Goal: Information Seeking & Learning: Compare options

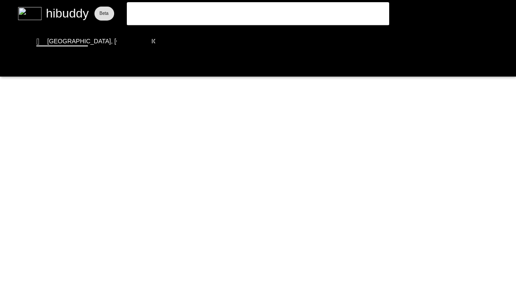
click at [332, 11] on flt-semantics-placeholder "Enable accessibility" at bounding box center [258, 150] width 516 height 301
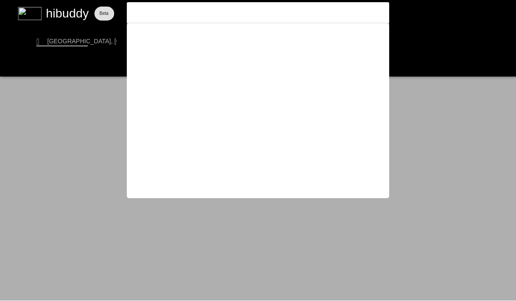
click at [144, 17] on flt-semantics-placeholder "Enable accessibility" at bounding box center [258, 150] width 516 height 301
click at [204, 14] on input at bounding box center [250, 12] width 241 height 9
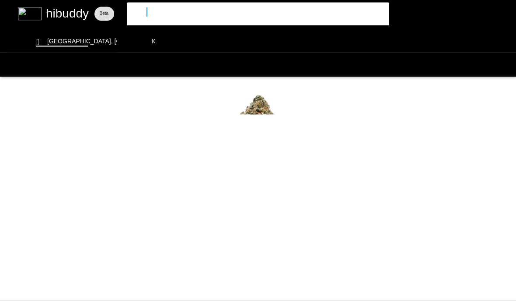
type input "jubilee"
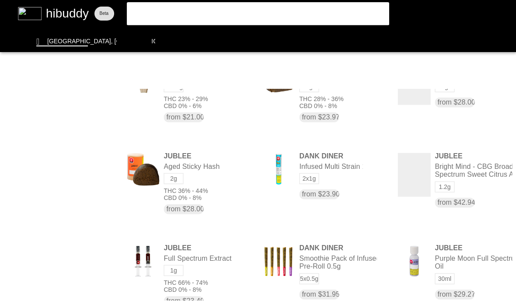
click at [175, 163] on flt-glass-pane at bounding box center [258, 150] width 516 height 301
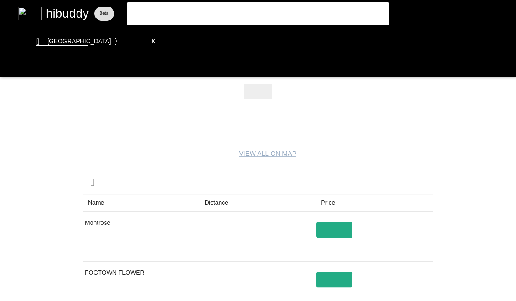
click at [39, 137] on flt-glass-pane at bounding box center [258, 150] width 516 height 301
click at [105, 231] on flt-glass-pane at bounding box center [258, 150] width 516 height 301
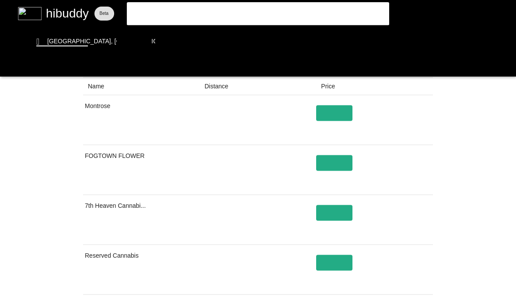
click at [33, 153] on flt-glass-pane at bounding box center [258, 150] width 516 height 301
click at [338, 133] on flt-glass-pane at bounding box center [258, 150] width 516 height 301
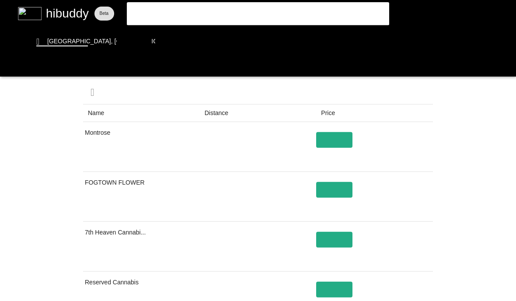
click at [339, 139] on flt-glass-pane at bounding box center [258, 150] width 516 height 301
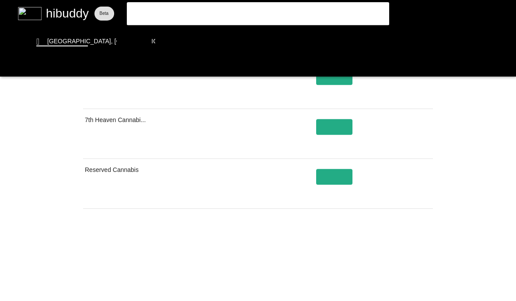
click at [311, 249] on flt-glass-pane at bounding box center [258, 150] width 516 height 301
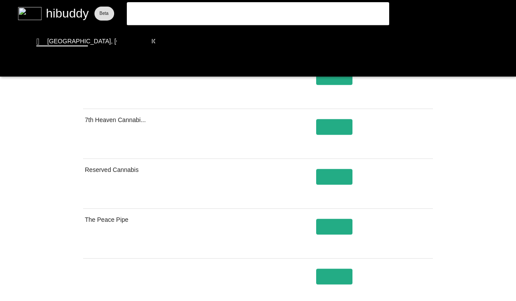
click at [314, 245] on flt-glass-pane at bounding box center [258, 150] width 516 height 301
